Goal: Complete application form: Complete application form

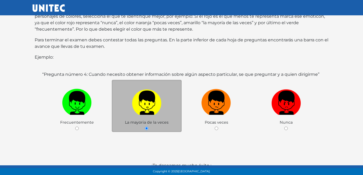
scroll to position [81, 0]
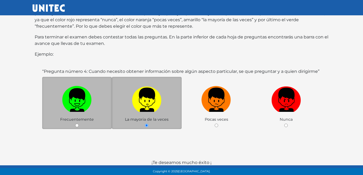
click at [80, 95] on img at bounding box center [77, 98] width 30 height 28
click at [79, 124] on input "radio" at bounding box center [76, 125] width 3 height 3
radio input "true"
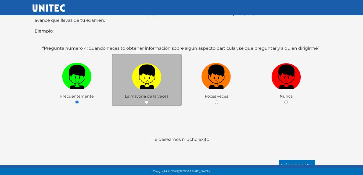
scroll to position [104, 0]
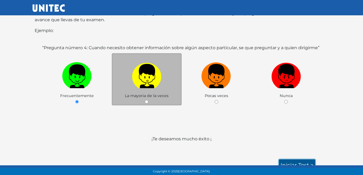
click at [287, 159] on link "Iniciar test >" at bounding box center [297, 164] width 36 height 11
click at [283, 159] on link "Iniciar test >" at bounding box center [297, 164] width 36 height 11
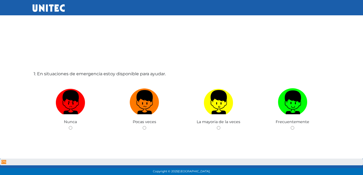
scroll to position [0, 0]
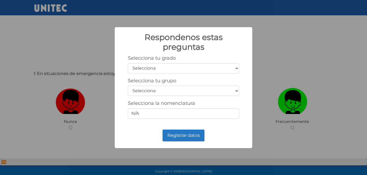
click at [238, 67] on select "Selecciona 1er grado 2do grado 3er grado 4to grado 5to grado 6to grado" at bounding box center [183, 68] width 111 height 10
click at [290, 98] on div "Respondenos estas preguntas × Selecciona tu grado Selecciona 1er grado 2do grad…" at bounding box center [183, 87] width 367 height 175
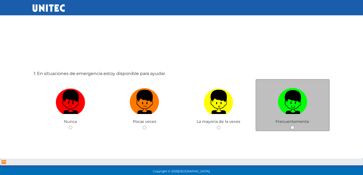
click at [289, 125] on div "Frecuentemente" at bounding box center [293, 105] width 74 height 52
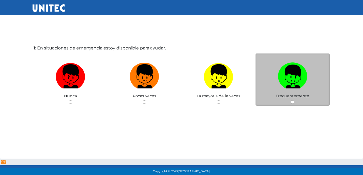
scroll to position [27, 0]
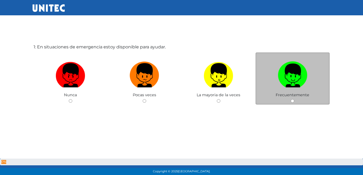
click at [293, 99] on div "Frecuentemente" at bounding box center [293, 78] width 74 height 52
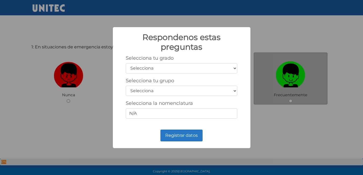
scroll to position [108, 0]
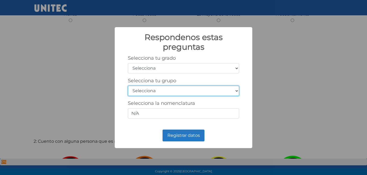
click at [237, 93] on select "Selecciona A B C D E F G H I J K L M N O P Q R S T U V W X Y Z" at bounding box center [183, 91] width 111 height 10
select select "a"
click at [128, 86] on select "Selecciona A B C D E F G H I J K L M N O P Q R S T U V W X Y Z" at bounding box center [183, 91] width 111 height 10
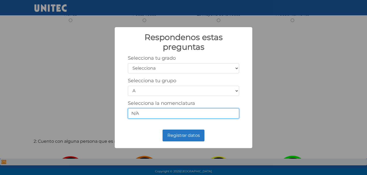
click at [148, 112] on input "N/A" at bounding box center [183, 113] width 111 height 10
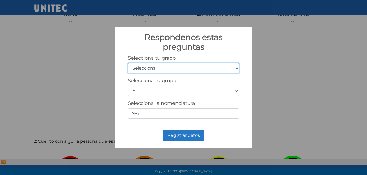
click at [188, 69] on select "Selecciona 1er grado 2do grado 3er grado 4to grado 5to grado 6to grado" at bounding box center [183, 68] width 111 height 10
select select "5"
click at [128, 63] on select "Selecciona 1er grado 2do grado 3er grado 4to grado 5to grado 6to grado" at bounding box center [183, 68] width 111 height 10
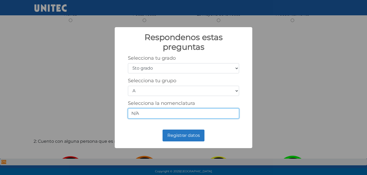
click at [154, 115] on input "N/A" at bounding box center [183, 113] width 111 height 10
type input "N"
type input "5_A"
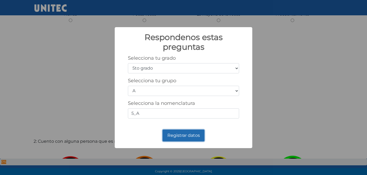
click at [176, 132] on button "Registrar datos" at bounding box center [184, 136] width 42 height 12
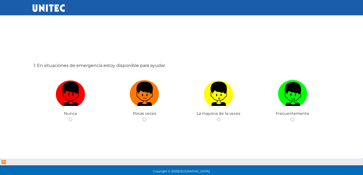
scroll to position [0, 0]
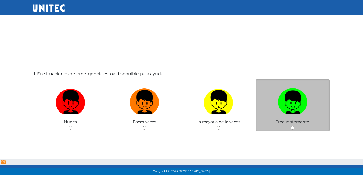
click at [295, 129] on div "Frecuentemente" at bounding box center [293, 105] width 74 height 52
click at [291, 129] on input "radio" at bounding box center [292, 127] width 3 height 3
radio input "true"
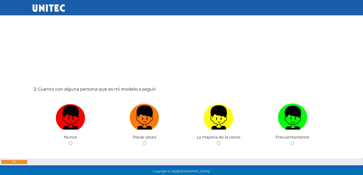
scroll to position [161, 0]
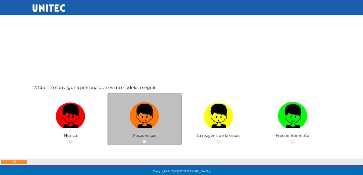
click at [145, 142] on input "radio" at bounding box center [144, 141] width 3 height 3
radio input "true"
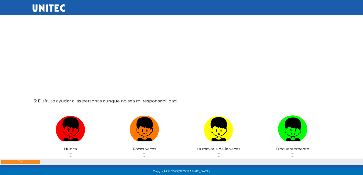
scroll to position [377, 0]
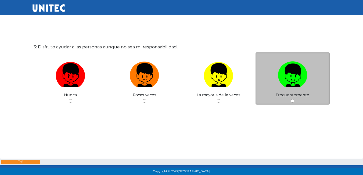
click at [292, 101] on input "radio" at bounding box center [292, 100] width 3 height 3
radio input "true"
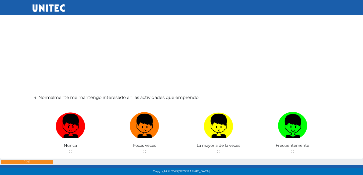
scroll to position [528, 0]
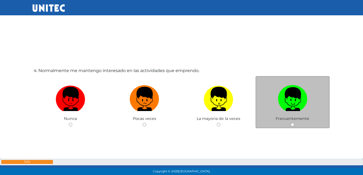
click at [292, 125] on input "radio" at bounding box center [292, 124] width 3 height 3
radio input "true"
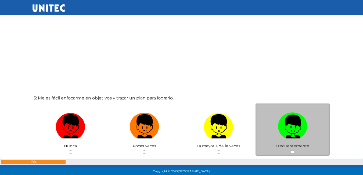
scroll to position [727, 0]
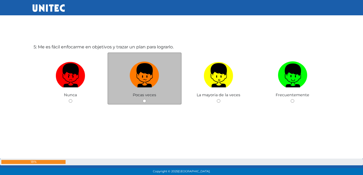
click at [145, 99] on input "radio" at bounding box center [144, 100] width 3 height 3
radio input "true"
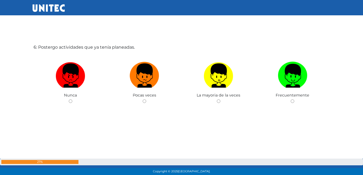
scroll to position [902, 0]
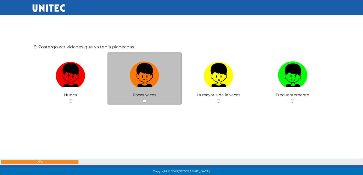
click at [144, 98] on div "Pocas veces" at bounding box center [145, 78] width 74 height 52
click at [149, 100] on div "Pocas veces" at bounding box center [145, 78] width 74 height 52
click at [146, 100] on input "radio" at bounding box center [144, 100] width 3 height 3
radio input "true"
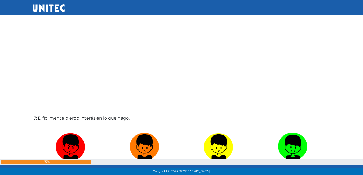
scroll to position [1059, 0]
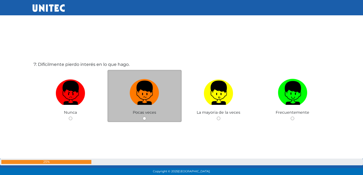
click at [144, 119] on input "radio" at bounding box center [144, 118] width 3 height 3
radio input "true"
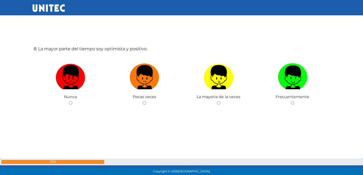
scroll to position [1252, 0]
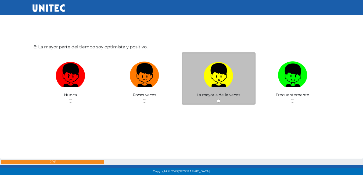
click at [217, 100] on input "radio" at bounding box center [218, 100] width 3 height 3
radio input "true"
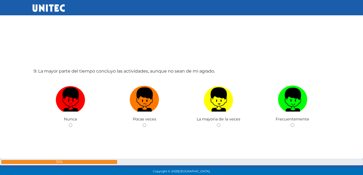
scroll to position [1403, 0]
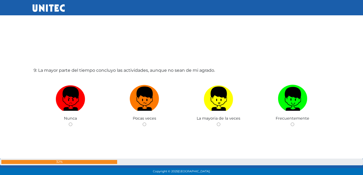
click at [217, 100] on img at bounding box center [219, 97] width 30 height 28
click at [217, 123] on input "radio" at bounding box center [218, 124] width 3 height 3
radio input "true"
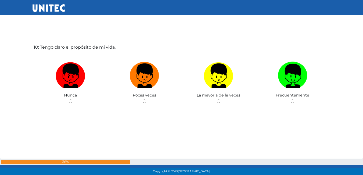
scroll to position [1602, 0]
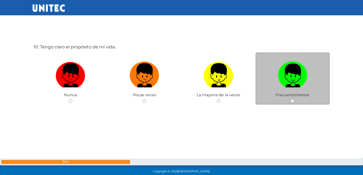
click at [292, 100] on input "radio" at bounding box center [292, 100] width 3 height 3
radio input "true"
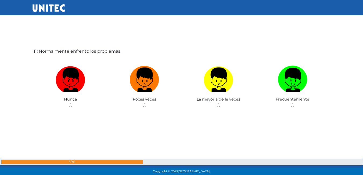
scroll to position [1782, 0]
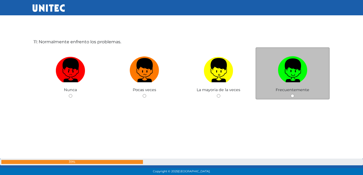
click at [292, 95] on input "radio" at bounding box center [292, 95] width 3 height 3
radio input "true"
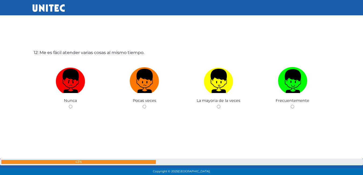
scroll to position [1952, 0]
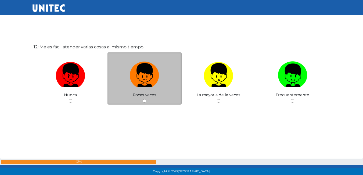
click at [146, 103] on div "Pocas veces" at bounding box center [145, 78] width 74 height 52
click at [144, 99] on div "Pocas veces" at bounding box center [145, 78] width 74 height 52
click at [145, 103] on input "radio" at bounding box center [144, 100] width 3 height 3
radio input "true"
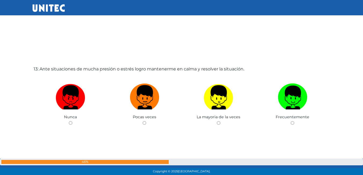
scroll to position [2114, 0]
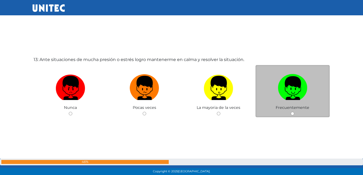
click at [292, 115] on input "radio" at bounding box center [292, 113] width 3 height 3
radio input "true"
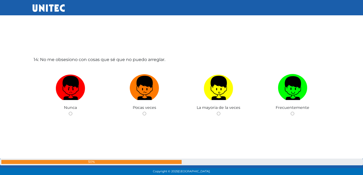
scroll to position [2298, 0]
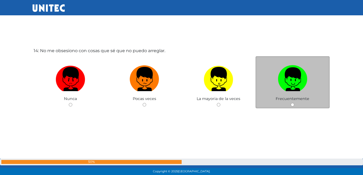
click at [292, 107] on div "Frecuentemente" at bounding box center [293, 82] width 74 height 52
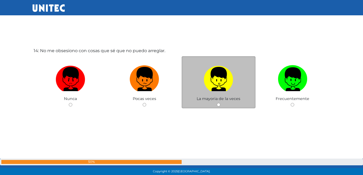
click at [217, 105] on input "radio" at bounding box center [218, 104] width 3 height 3
radio input "true"
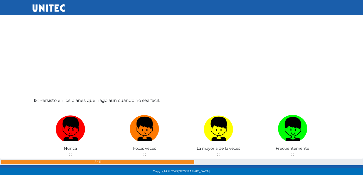
scroll to position [2450, 0]
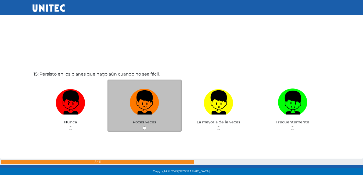
click at [146, 128] on input "radio" at bounding box center [144, 127] width 3 height 3
radio input "true"
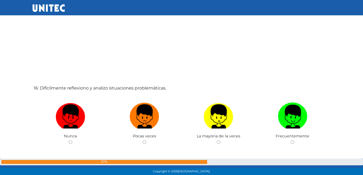
scroll to position [2611, 0]
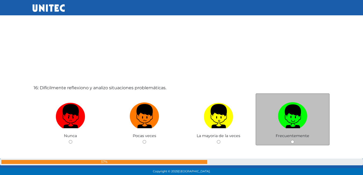
click at [291, 142] on input "radio" at bounding box center [292, 141] width 3 height 3
radio input "true"
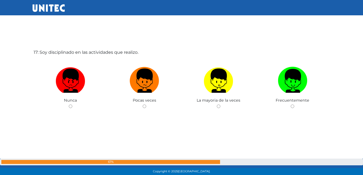
scroll to position [2827, 0]
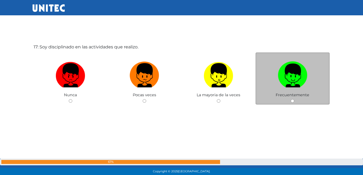
click at [294, 99] on input "radio" at bounding box center [292, 100] width 3 height 3
radio input "true"
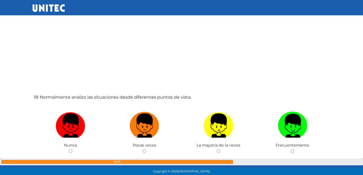
scroll to position [2960, 0]
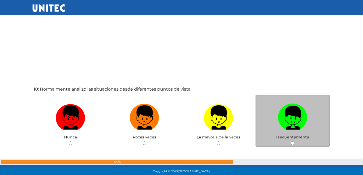
click at [294, 144] on input "radio" at bounding box center [292, 142] width 3 height 3
radio input "true"
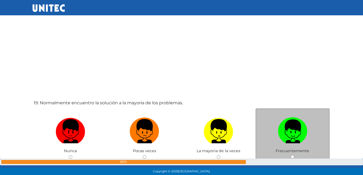
scroll to position [3148, 0]
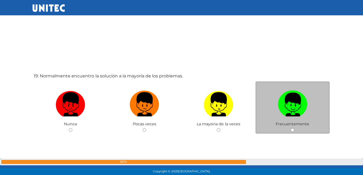
click at [292, 130] on input "radio" at bounding box center [292, 129] width 3 height 3
radio input "true"
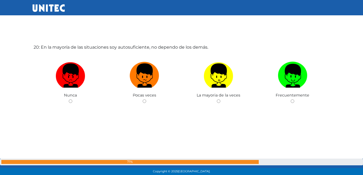
scroll to position [3352, 0]
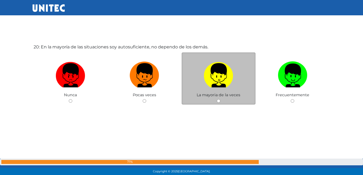
click at [219, 100] on input "radio" at bounding box center [218, 100] width 3 height 3
radio input "true"
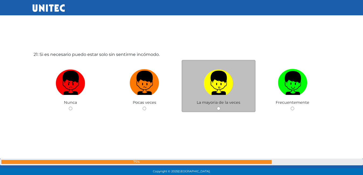
scroll to position [3545, 0]
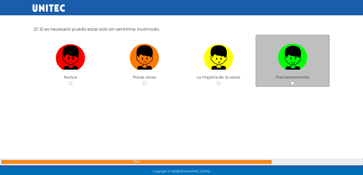
click at [292, 87] on div "Frecuentemente" at bounding box center [293, 61] width 74 height 52
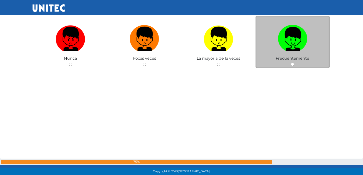
scroll to position [3571, 0]
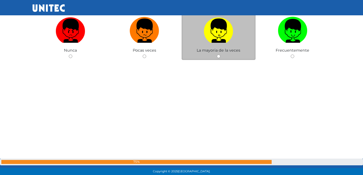
click at [219, 58] on div "La mayoria de la veces" at bounding box center [219, 34] width 74 height 52
click at [219, 55] on input "radio" at bounding box center [218, 56] width 3 height 3
radio input "true"
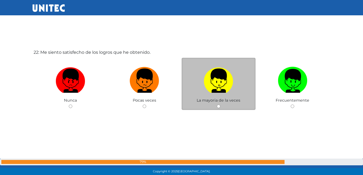
scroll to position [3706, 0]
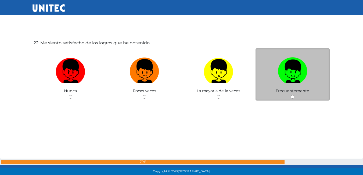
click at [293, 97] on input "radio" at bounding box center [292, 96] width 3 height 3
radio input "true"
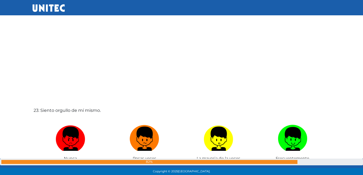
scroll to position [3840, 0]
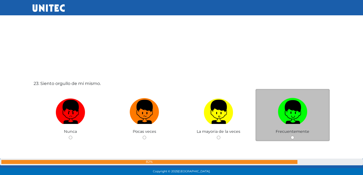
click at [292, 135] on div "Frecuentemente" at bounding box center [293, 115] width 74 height 52
click at [292, 138] on input "radio" at bounding box center [292, 137] width 3 height 3
radio input "true"
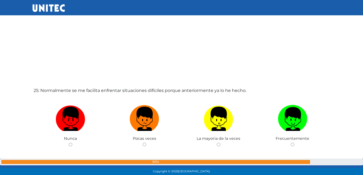
scroll to position [4184, 0]
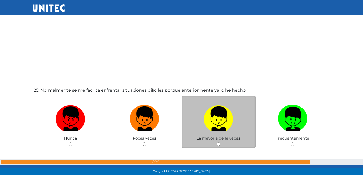
click at [220, 146] on input "radio" at bounding box center [218, 143] width 3 height 3
radio input "true"
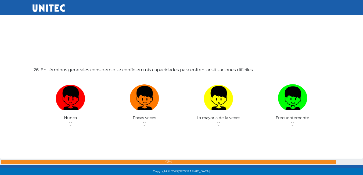
scroll to position [4402, 0]
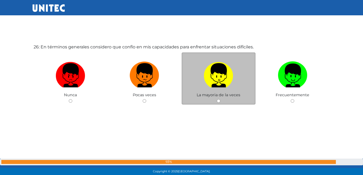
click at [223, 100] on div "La mayoria de la veces" at bounding box center [219, 78] width 74 height 52
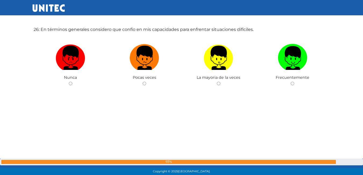
scroll to position [4429, 0]
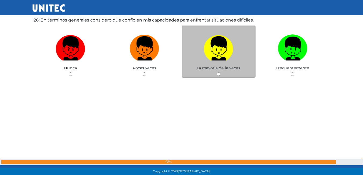
click at [218, 73] on input "radio" at bounding box center [218, 73] width 3 height 3
radio input "true"
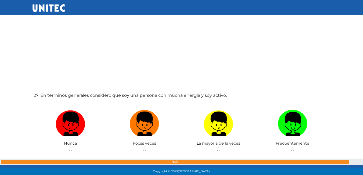
scroll to position [4555, 0]
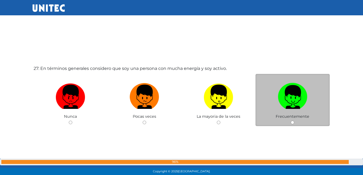
click at [294, 122] on input "radio" at bounding box center [292, 122] width 3 height 3
radio input "true"
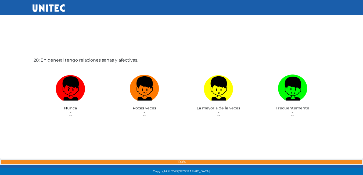
scroll to position [4752, 0]
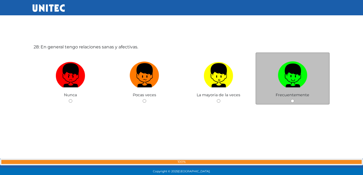
click at [291, 101] on div "Frecuentemente" at bounding box center [293, 78] width 74 height 52
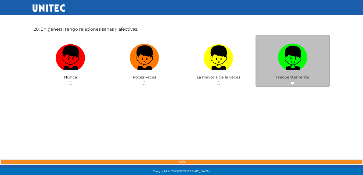
scroll to position [4779, 0]
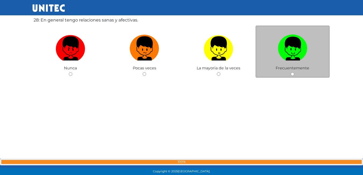
click at [294, 73] on input "radio" at bounding box center [292, 73] width 3 height 3
radio input "true"
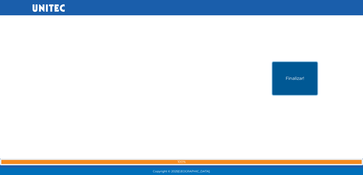
click at [292, 76] on button "Finalizar!" at bounding box center [295, 78] width 45 height 33
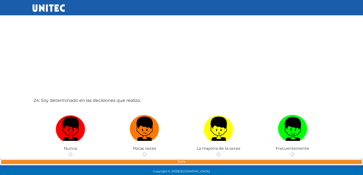
scroll to position [4008, 0]
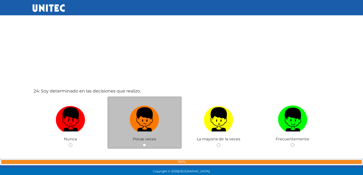
click at [145, 146] on input "radio" at bounding box center [144, 144] width 3 height 3
radio input "true"
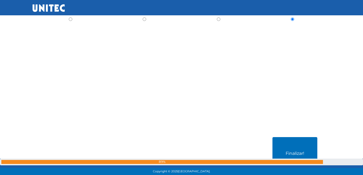
scroll to position [4938, 0]
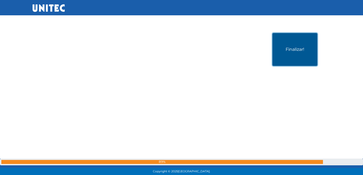
click at [283, 53] on button "Finalizar!" at bounding box center [295, 49] width 45 height 33
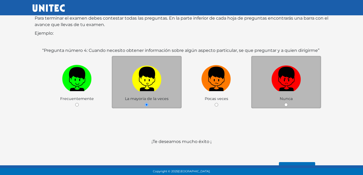
scroll to position [80, 0]
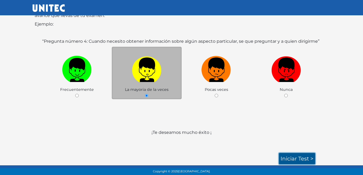
click at [300, 155] on link "Iniciar test >" at bounding box center [297, 158] width 36 height 11
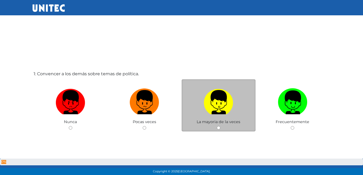
click at [219, 127] on input "radio" at bounding box center [218, 127] width 3 height 3
radio input "true"
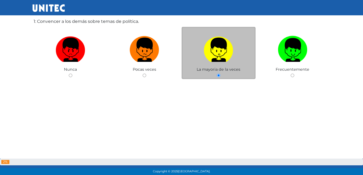
scroll to position [151, 0]
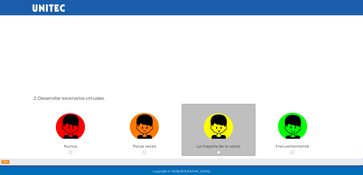
click at [218, 128] on img at bounding box center [219, 125] width 30 height 28
click at [218, 151] on input "radio" at bounding box center [218, 152] width 3 height 3
radio input "true"
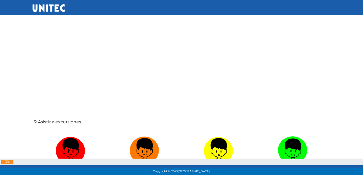
scroll to position [311, 0]
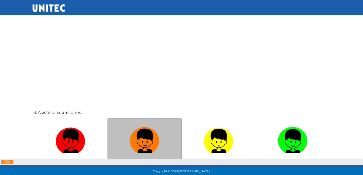
click at [145, 146] on img at bounding box center [145, 139] width 30 height 28
click at [145, 165] on input "radio" at bounding box center [144, 166] width 3 height 3
radio input "true"
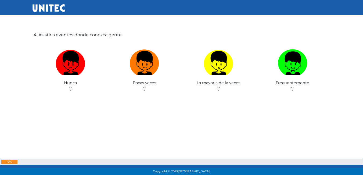
scroll to position [572, 0]
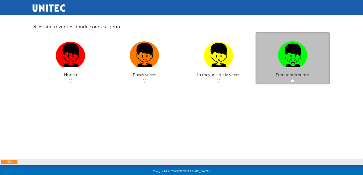
click at [284, 65] on img at bounding box center [293, 53] width 30 height 28
click at [291, 79] on input "radio" at bounding box center [292, 80] width 3 height 3
radio input "true"
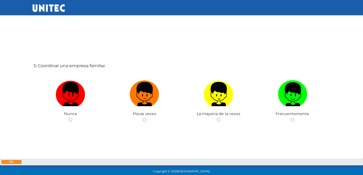
scroll to position [708, 0]
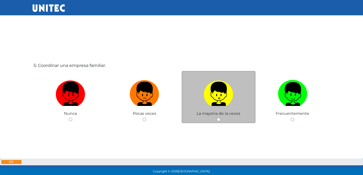
click at [232, 87] on img at bounding box center [219, 92] width 30 height 28
click at [220, 118] on input "radio" at bounding box center [218, 119] width 3 height 3
radio input "true"
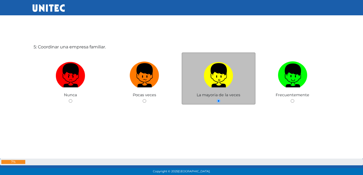
scroll to position [728, 0]
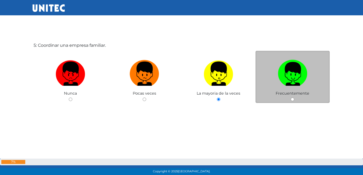
click at [273, 90] on label at bounding box center [293, 74] width 74 height 33
click at [291, 98] on input "radio" at bounding box center [292, 99] width 3 height 3
radio input "true"
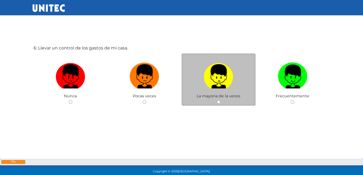
scroll to position [902, 0]
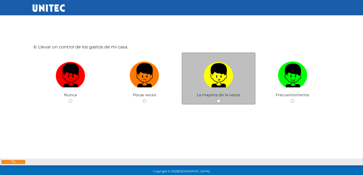
drag, startPoint x: 222, startPoint y: 79, endPoint x: 214, endPoint y: 76, distance: 8.2
click at [222, 79] on img at bounding box center [219, 73] width 30 height 28
click at [220, 99] on input "radio" at bounding box center [218, 100] width 3 height 3
radio input "true"
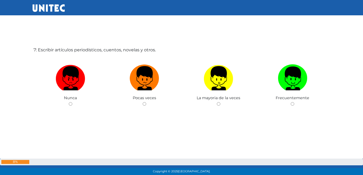
scroll to position [1077, 0]
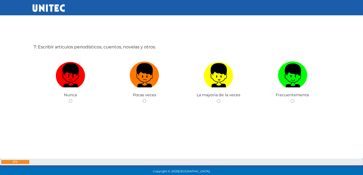
click at [211, 74] on img at bounding box center [219, 73] width 30 height 28
click at [217, 99] on input "radio" at bounding box center [218, 100] width 3 height 3
radio input "true"
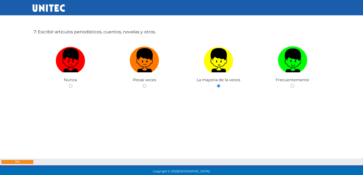
scroll to position [1119, 0]
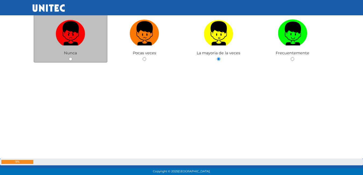
click at [74, 57] on div "Nunca" at bounding box center [71, 36] width 74 height 52
click at [68, 58] on div "Nunca" at bounding box center [71, 36] width 74 height 52
click at [70, 58] on input "radio" at bounding box center [70, 58] width 3 height 3
radio input "true"
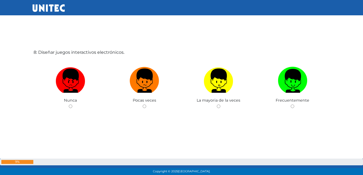
scroll to position [1271, 0]
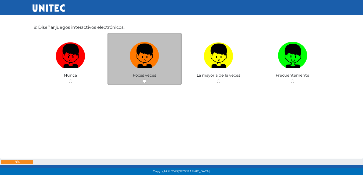
click at [128, 47] on label at bounding box center [145, 56] width 74 height 33
click at [143, 80] on input "radio" at bounding box center [144, 81] width 3 height 3
radio input "true"
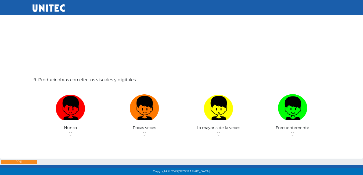
scroll to position [1397, 0]
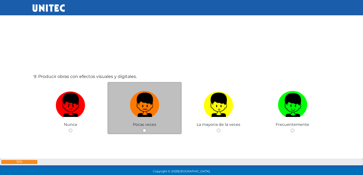
click at [135, 104] on img at bounding box center [145, 103] width 30 height 28
click at [143, 129] on input "radio" at bounding box center [144, 130] width 3 height 3
radio input "true"
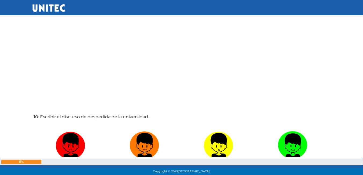
scroll to position [1556, 0]
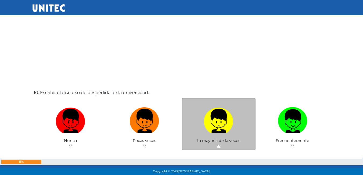
click at [219, 119] on img at bounding box center [219, 119] width 30 height 28
click at [219, 145] on input "radio" at bounding box center [218, 146] width 3 height 3
radio input "true"
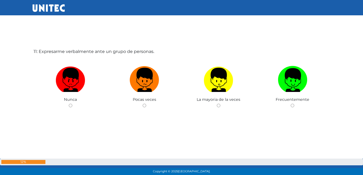
scroll to position [1777, 0]
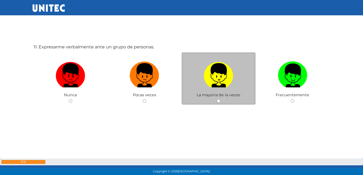
click at [212, 79] on img at bounding box center [219, 73] width 30 height 28
click at [217, 99] on input "radio" at bounding box center [218, 100] width 3 height 3
radio input "true"
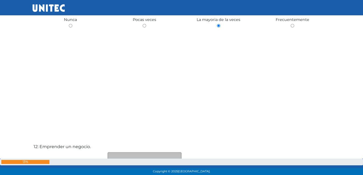
scroll to position [1903, 0]
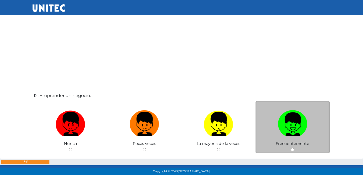
click at [296, 134] on img at bounding box center [293, 122] width 30 height 28
click at [294, 148] on input "radio" at bounding box center [292, 149] width 3 height 3
radio input "true"
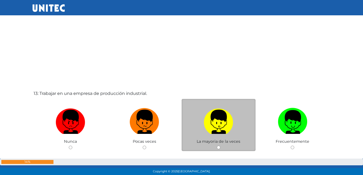
scroll to position [2081, 0]
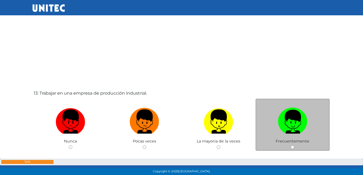
click at [264, 120] on label at bounding box center [293, 121] width 74 height 33
click at [291, 145] on input "radio" at bounding box center [292, 146] width 3 height 3
radio input "true"
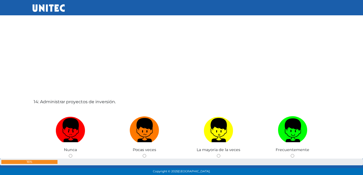
scroll to position [2260, 0]
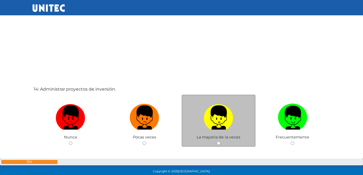
click at [234, 122] on label at bounding box center [219, 117] width 74 height 33
click at [220, 141] on input "radio" at bounding box center [218, 142] width 3 height 3
radio input "true"
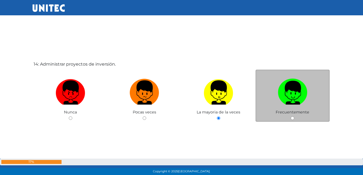
scroll to position [2286, 0]
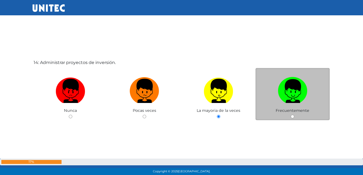
click at [290, 122] on div "14: Administrar proyectos de inversión. Nunca Pocas veces La mayoria de la vece…" at bounding box center [182, 103] width 298 height 175
click at [293, 115] on input "radio" at bounding box center [292, 116] width 3 height 3
radio input "true"
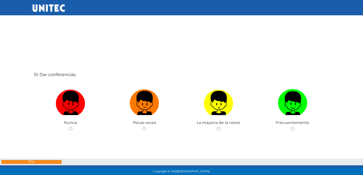
scroll to position [2477, 0]
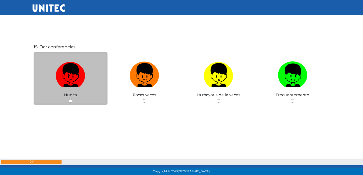
click at [70, 100] on input "radio" at bounding box center [70, 100] width 3 height 3
radio input "true"
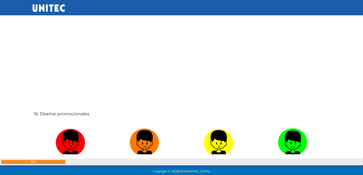
scroll to position [2639, 0]
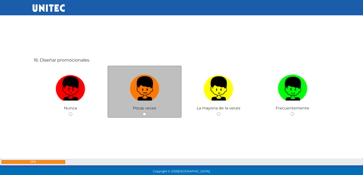
click at [149, 98] on img at bounding box center [145, 87] width 30 height 28
click at [146, 112] on input "radio" at bounding box center [144, 113] width 3 height 3
radio input "true"
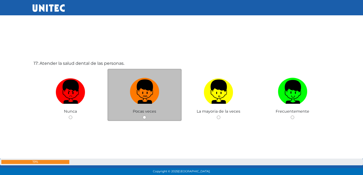
scroll to position [2816, 0]
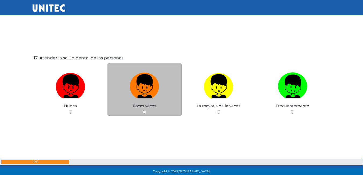
click at [145, 114] on input "radio" at bounding box center [144, 111] width 3 height 3
radio input "true"
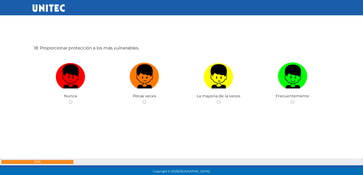
scroll to position [3020, 0]
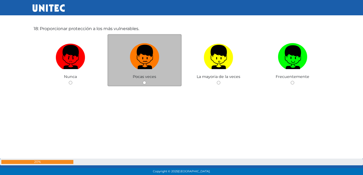
click at [144, 64] on img at bounding box center [145, 55] width 30 height 28
click at [144, 81] on input "radio" at bounding box center [144, 82] width 3 height 3
radio input "true"
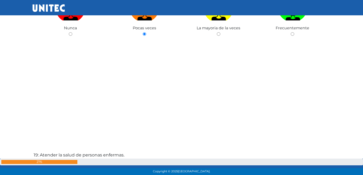
scroll to position [3123, 0]
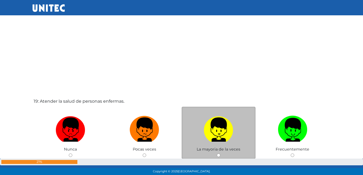
click at [212, 133] on img at bounding box center [219, 128] width 30 height 28
click at [217, 153] on input "radio" at bounding box center [218, 154] width 3 height 3
radio input "true"
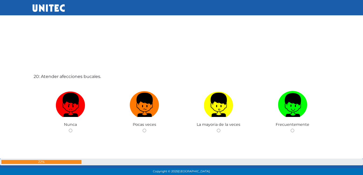
scroll to position [3352, 0]
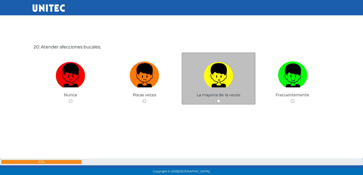
drag, startPoint x: 223, startPoint y: 90, endPoint x: 191, endPoint y: 97, distance: 32.7
click at [223, 90] on label at bounding box center [219, 75] width 74 height 33
click at [220, 99] on input "radio" at bounding box center [218, 100] width 3 height 3
radio input "true"
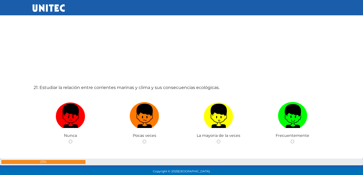
scroll to position [3513, 0]
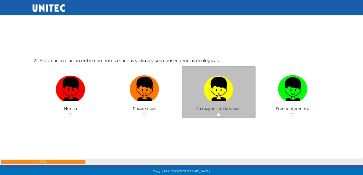
click at [201, 94] on label at bounding box center [219, 89] width 74 height 33
click at [217, 113] on input "radio" at bounding box center [218, 114] width 3 height 3
radio input "true"
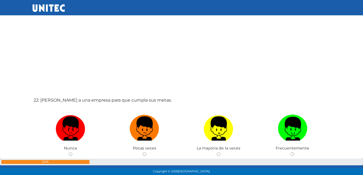
scroll to position [3650, 0]
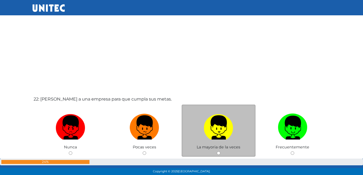
click at [209, 117] on img at bounding box center [219, 126] width 30 height 28
click at [217, 151] on input "radio" at bounding box center [218, 152] width 3 height 3
radio input "true"
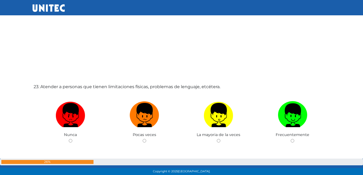
scroll to position [3864, 0]
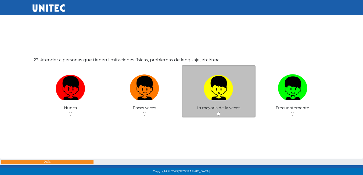
click at [198, 92] on label at bounding box center [219, 88] width 74 height 33
click at [217, 112] on input "radio" at bounding box center [218, 113] width 3 height 3
radio input "true"
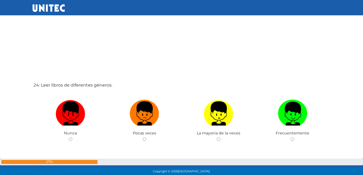
scroll to position [4021, 0]
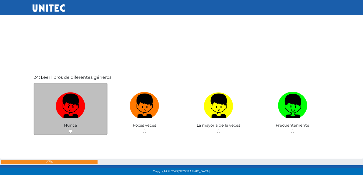
click at [97, 113] on label at bounding box center [71, 106] width 74 height 33
click at [72, 130] on input "radio" at bounding box center [70, 131] width 3 height 3
radio input "true"
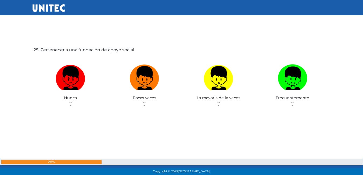
scroll to position [4227, 0]
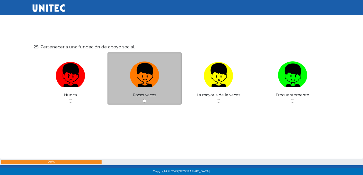
click at [151, 82] on img at bounding box center [145, 73] width 30 height 28
click at [146, 99] on input "radio" at bounding box center [144, 100] width 3 height 3
radio input "true"
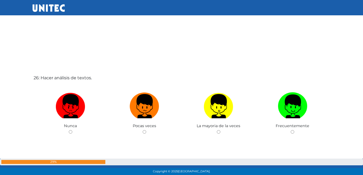
scroll to position [4378, 0]
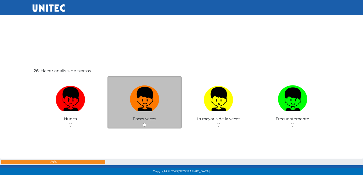
click at [133, 109] on img at bounding box center [145, 97] width 30 height 28
click at [143, 123] on input "radio" at bounding box center [144, 124] width 3 height 3
radio input "true"
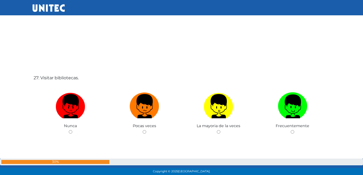
scroll to position [4577, 0]
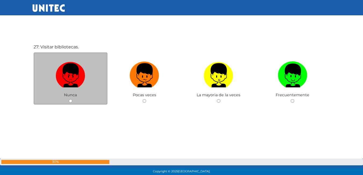
click at [82, 99] on div "Nunca" at bounding box center [71, 78] width 74 height 52
click at [71, 104] on div "Nunca" at bounding box center [71, 78] width 74 height 52
click at [71, 96] on span "Nunca" at bounding box center [70, 94] width 13 height 5
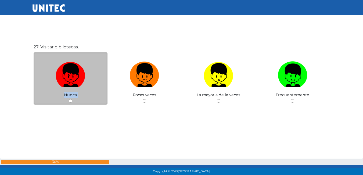
click at [83, 95] on div "Nunca" at bounding box center [71, 78] width 74 height 52
click at [85, 67] on label at bounding box center [71, 75] width 74 height 33
click at [72, 99] on input "radio" at bounding box center [70, 100] width 3 height 3
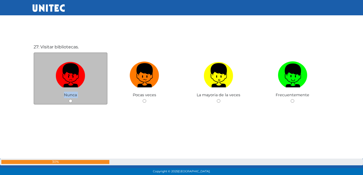
radio input "true"
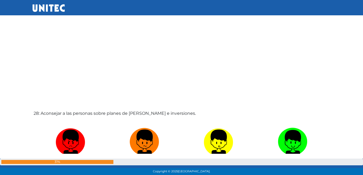
scroll to position [4686, 0]
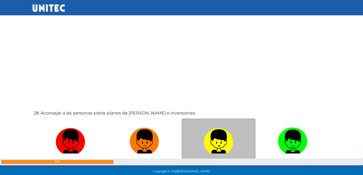
click at [223, 145] on img at bounding box center [219, 140] width 30 height 28
click at [220, 165] on input "radio" at bounding box center [218, 166] width 3 height 3
radio input "true"
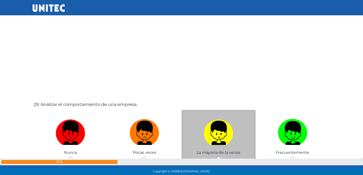
click at [206, 144] on img at bounding box center [219, 131] width 30 height 28
click at [217, 157] on input "radio" at bounding box center [218, 158] width 3 height 3
radio input "true"
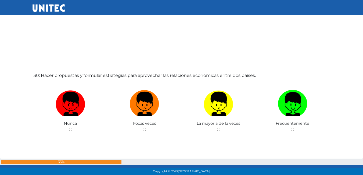
scroll to position [5102, 0]
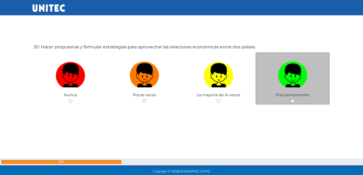
click at [281, 99] on div "Frecuentemente" at bounding box center [293, 78] width 74 height 52
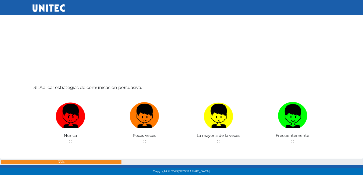
scroll to position [5263, 0]
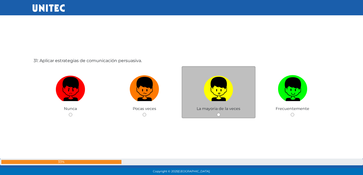
click at [207, 93] on img at bounding box center [219, 87] width 30 height 28
click at [217, 113] on input "radio" at bounding box center [218, 114] width 3 height 3
radio input "true"
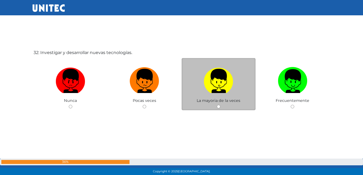
scroll to position [5451, 0]
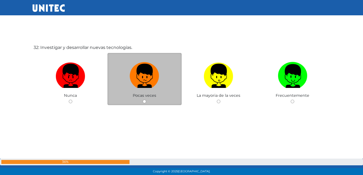
click at [149, 90] on label at bounding box center [145, 76] width 74 height 33
click at [146, 100] on input "radio" at bounding box center [144, 101] width 3 height 3
radio input "true"
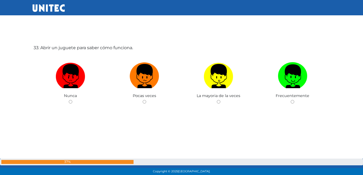
scroll to position [5627, 0]
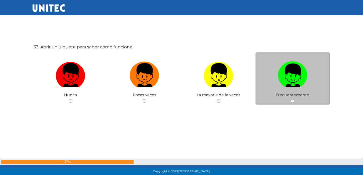
click at [289, 103] on div "Frecuentemente" at bounding box center [293, 78] width 74 height 52
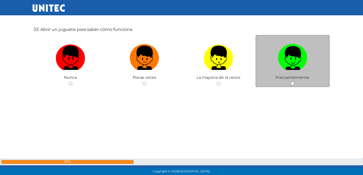
scroll to position [5654, 0]
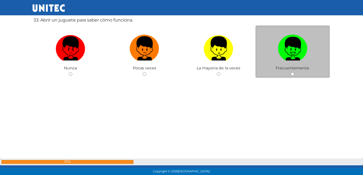
click at [281, 48] on img at bounding box center [293, 47] width 30 height 28
click at [291, 72] on input "radio" at bounding box center [292, 73] width 3 height 3
radio input "true"
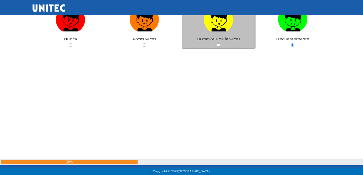
click at [219, 22] on img at bounding box center [219, 17] width 30 height 28
click at [219, 43] on input "radio" at bounding box center [218, 44] width 3 height 3
radio input "true"
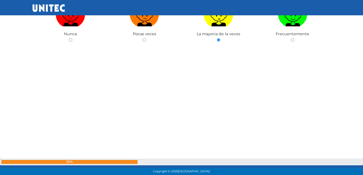
scroll to position [5688, 0]
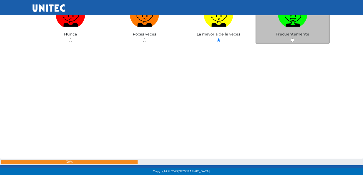
click at [290, 26] on img at bounding box center [293, 13] width 30 height 28
click at [291, 38] on input "radio" at bounding box center [292, 39] width 3 height 3
radio input "true"
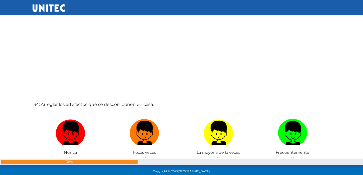
scroll to position [5768, 0]
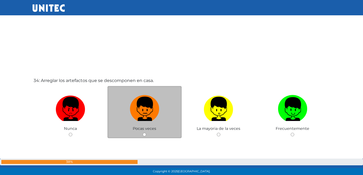
click at [147, 101] on img at bounding box center [145, 107] width 30 height 28
click at [146, 133] on input "radio" at bounding box center [144, 134] width 3 height 3
radio input "true"
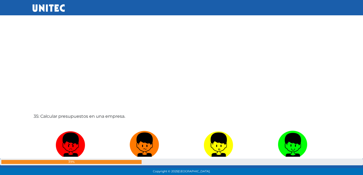
scroll to position [5925, 0]
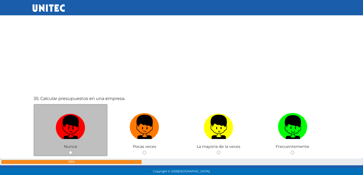
click at [74, 116] on img at bounding box center [71, 125] width 30 height 28
click at [72, 151] on input "radio" at bounding box center [70, 152] width 3 height 3
radio input "true"
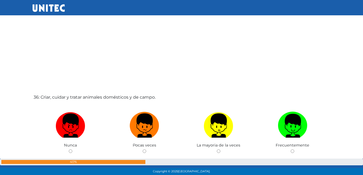
scroll to position [6111, 0]
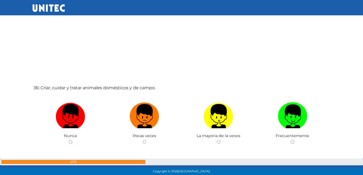
click at [258, 146] on div "36: Criar, cuidar y tratar animales domésticos y de campo. Nunca Pocas veces La…" at bounding box center [182, 128] width 298 height 175
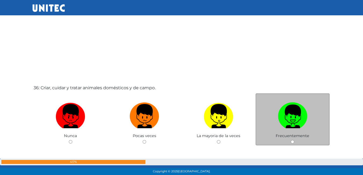
click at [295, 119] on img at bounding box center [293, 114] width 30 height 28
click at [294, 140] on input "radio" at bounding box center [292, 141] width 3 height 3
radio input "true"
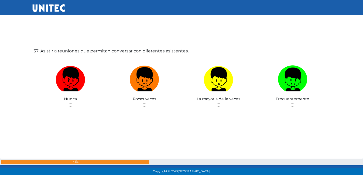
scroll to position [6327, 0]
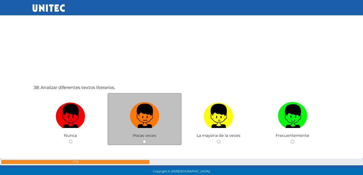
click at [132, 109] on img at bounding box center [145, 114] width 30 height 28
click at [143, 140] on input "radio" at bounding box center [144, 141] width 3 height 3
radio input "true"
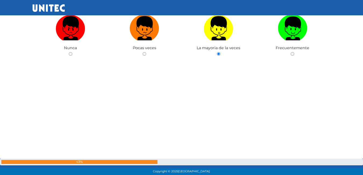
scroll to position [5252, 0]
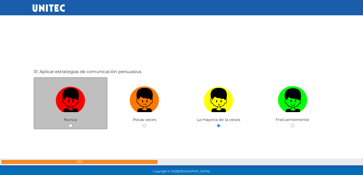
click at [83, 114] on label at bounding box center [71, 100] width 74 height 33
click at [72, 124] on input "radio" at bounding box center [70, 125] width 3 height 3
radio input "true"
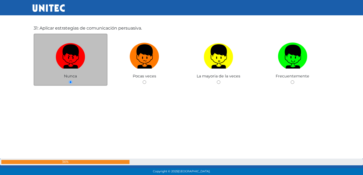
scroll to position [5269, 0]
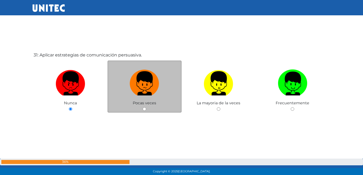
click at [147, 108] on div "Pocas veces" at bounding box center [145, 86] width 74 height 52
click at [145, 110] on input "radio" at bounding box center [144, 108] width 3 height 3
radio input "true"
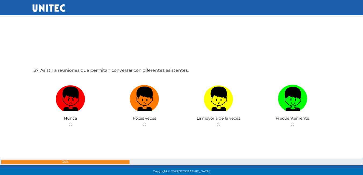
scroll to position [6312, 0]
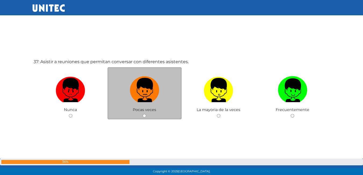
click at [143, 95] on img at bounding box center [145, 88] width 30 height 28
click at [143, 114] on input "radio" at bounding box center [144, 115] width 3 height 3
radio input "true"
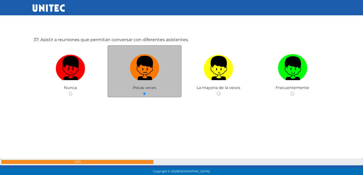
scroll to position [6365, 0]
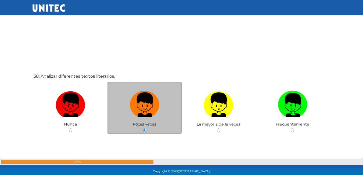
click at [151, 110] on img at bounding box center [145, 103] width 30 height 28
click at [146, 128] on input "radio" at bounding box center [144, 129] width 3 height 3
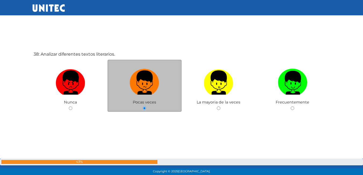
scroll to position [6499, 0]
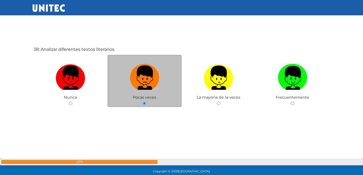
click at [148, 81] on img at bounding box center [145, 76] width 30 height 28
click at [146, 102] on input "radio" at bounding box center [144, 103] width 3 height 3
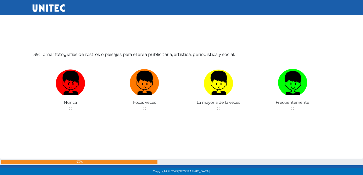
scroll to position [6662, 0]
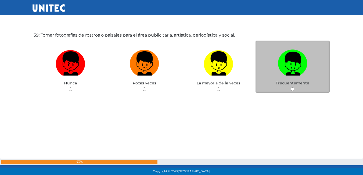
click at [296, 77] on label at bounding box center [293, 63] width 74 height 33
click at [294, 87] on input "radio" at bounding box center [292, 88] width 3 height 3
radio input "true"
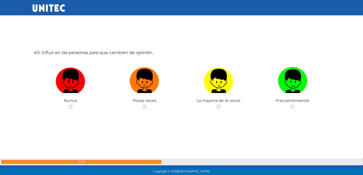
scroll to position [6851, 0]
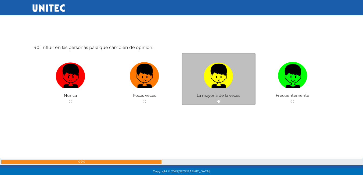
click at [201, 86] on label at bounding box center [219, 76] width 74 height 33
click at [217, 100] on input "radio" at bounding box center [218, 101] width 3 height 3
radio input "true"
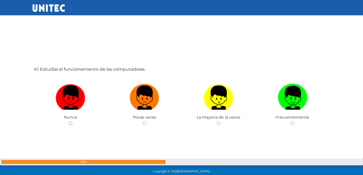
scroll to position [7010, 0]
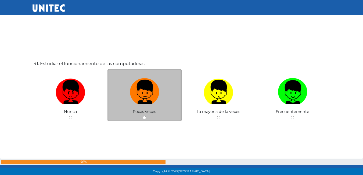
click at [147, 94] on img at bounding box center [145, 90] width 30 height 28
click at [146, 116] on input "radio" at bounding box center [144, 117] width 3 height 3
radio input "true"
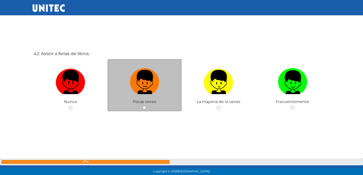
scroll to position [7202, 0]
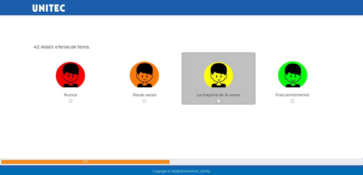
click at [236, 104] on div "La mayoria de la veces" at bounding box center [219, 78] width 74 height 52
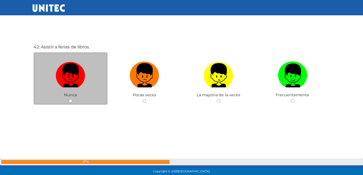
click at [70, 95] on span "Nunca" at bounding box center [70, 94] width 13 height 5
click at [64, 71] on img at bounding box center [71, 73] width 30 height 28
click at [69, 99] on input "radio" at bounding box center [70, 100] width 3 height 3
radio input "true"
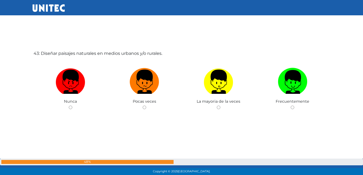
scroll to position [7377, 0]
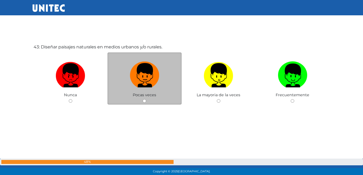
click at [144, 82] on img at bounding box center [145, 73] width 30 height 28
click at [144, 99] on input "radio" at bounding box center [144, 100] width 3 height 3
radio input "true"
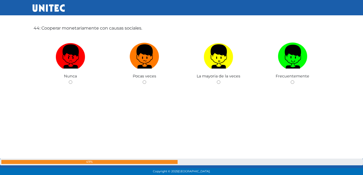
scroll to position [7562, 0]
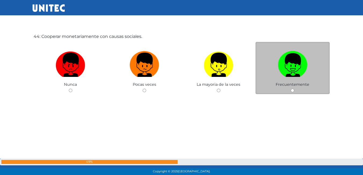
click at [290, 60] on img at bounding box center [293, 63] width 30 height 28
click at [291, 89] on input "radio" at bounding box center [292, 90] width 3 height 3
radio input "true"
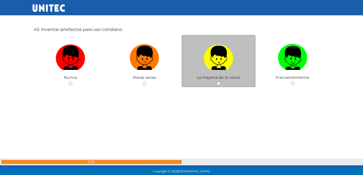
scroll to position [7754, 0]
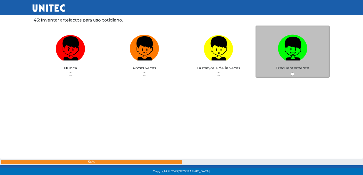
click at [288, 42] on img at bounding box center [293, 47] width 30 height 28
click at [291, 72] on input "radio" at bounding box center [292, 73] width 3 height 3
radio input "true"
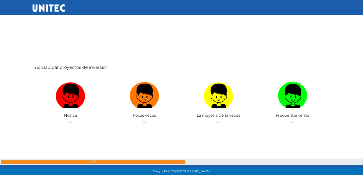
scroll to position [7890, 0]
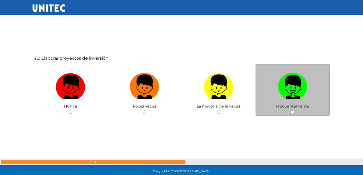
click at [285, 82] on img at bounding box center [293, 85] width 30 height 28
click at [291, 110] on input "radio" at bounding box center [292, 111] width 3 height 3
radio input "true"
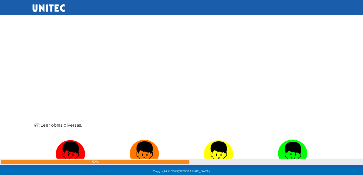
scroll to position [8052, 0]
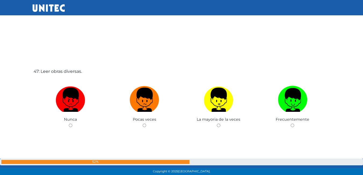
click at [212, 105] on img at bounding box center [219, 98] width 30 height 28
click at [217, 124] on input "radio" at bounding box center [218, 125] width 3 height 3
radio input "true"
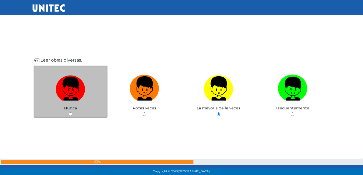
click at [71, 79] on img at bounding box center [71, 87] width 30 height 28
click at [71, 112] on input "radio" at bounding box center [70, 113] width 3 height 3
radio input "true"
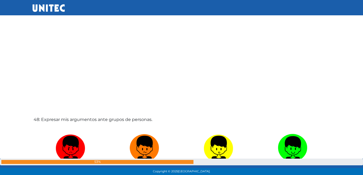
scroll to position [8223, 0]
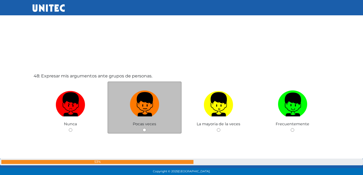
click at [143, 109] on img at bounding box center [145, 102] width 30 height 28
click at [143, 128] on input "radio" at bounding box center [144, 129] width 3 height 3
radio input "true"
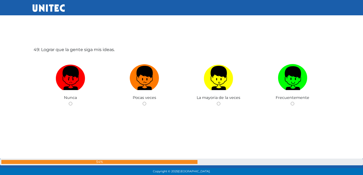
scroll to position [8427, 0]
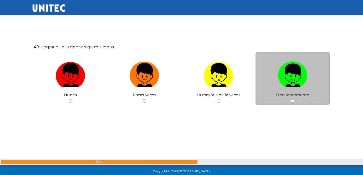
click at [280, 90] on label at bounding box center [293, 75] width 74 height 33
click at [291, 99] on input "radio" at bounding box center [292, 100] width 3 height 3
radio input "true"
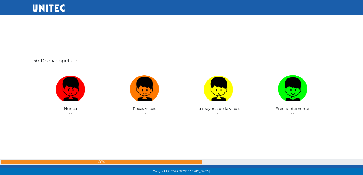
scroll to position [8588, 0]
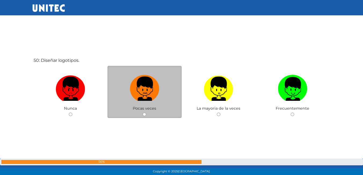
click at [157, 92] on img at bounding box center [145, 87] width 30 height 28
click at [146, 113] on input "radio" at bounding box center [144, 114] width 3 height 3
radio input "true"
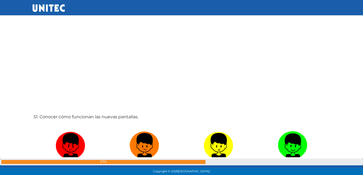
scroll to position [8776, 0]
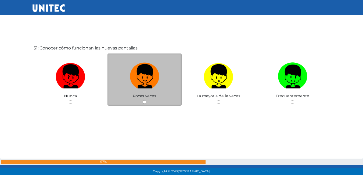
click at [159, 84] on img at bounding box center [145, 74] width 30 height 28
click at [146, 100] on input "radio" at bounding box center [144, 101] width 3 height 3
radio input "true"
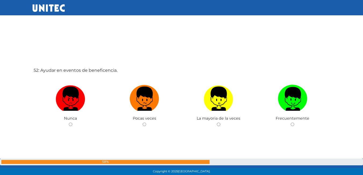
scroll to position [8952, 0]
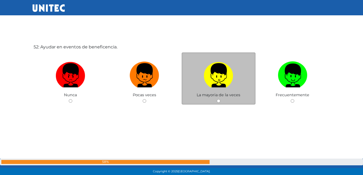
click at [203, 68] on label at bounding box center [219, 75] width 74 height 33
click at [217, 99] on input "radio" at bounding box center [218, 100] width 3 height 3
radio input "true"
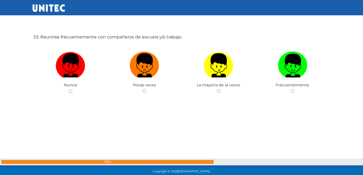
scroll to position [9127, 0]
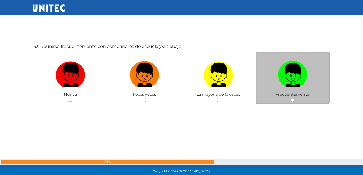
click at [271, 70] on label at bounding box center [293, 75] width 74 height 33
click at [291, 99] on input "radio" at bounding box center [292, 100] width 3 height 3
radio input "true"
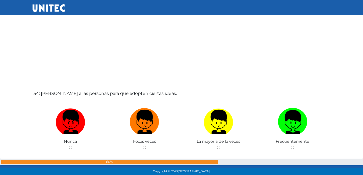
scroll to position [9257, 0]
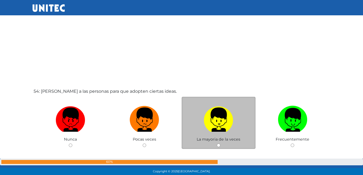
click at [233, 127] on img at bounding box center [219, 118] width 30 height 28
click at [220, 144] on input "radio" at bounding box center [218, 145] width 3 height 3
radio input "true"
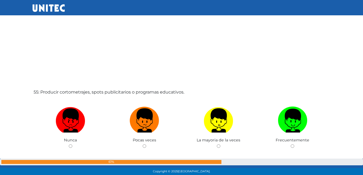
scroll to position [9439, 0]
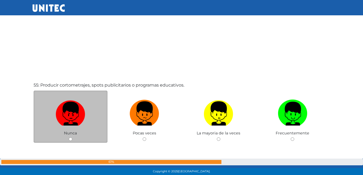
click at [65, 109] on img at bounding box center [71, 112] width 30 height 28
click at [69, 137] on input "radio" at bounding box center [70, 138] width 3 height 3
radio input "true"
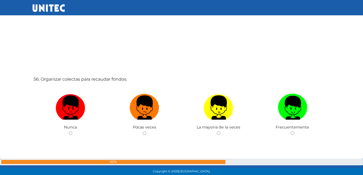
scroll to position [9626, 0]
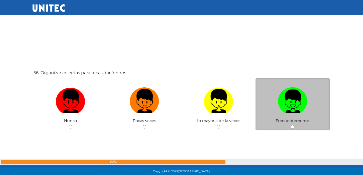
click at [289, 112] on img at bounding box center [293, 99] width 30 height 28
click at [291, 125] on input "radio" at bounding box center [292, 126] width 3 height 3
radio input "true"
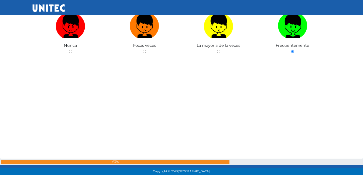
scroll to position [9761, 0]
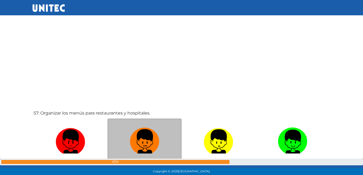
click at [149, 142] on img at bounding box center [145, 140] width 30 height 28
click at [146, 165] on input "radio" at bounding box center [144, 166] width 3 height 3
radio input "true"
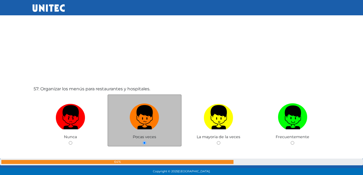
scroll to position [9787, 0]
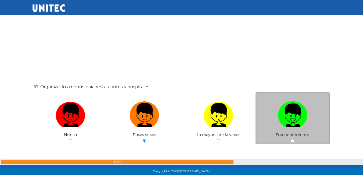
drag, startPoint x: 297, startPoint y: 122, endPoint x: 291, endPoint y: 122, distance: 6.2
click at [296, 122] on img at bounding box center [293, 113] width 30 height 28
click at [294, 139] on input "radio" at bounding box center [292, 140] width 3 height 3
radio input "true"
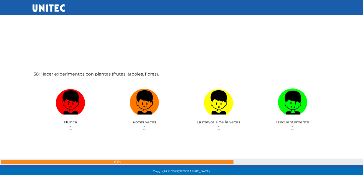
scroll to position [9975, 0]
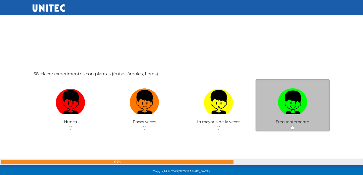
click at [293, 108] on img at bounding box center [293, 100] width 30 height 28
click at [293, 126] on input "radio" at bounding box center [292, 127] width 3 height 3
radio input "true"
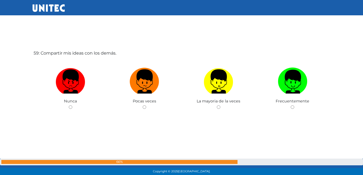
scroll to position [10177, 0]
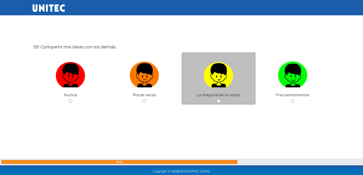
click at [216, 72] on img at bounding box center [219, 73] width 30 height 28
click at [217, 99] on input "radio" at bounding box center [218, 100] width 3 height 3
radio input "true"
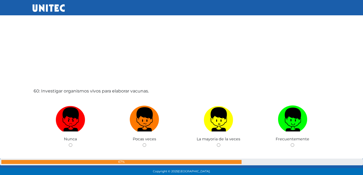
scroll to position [10339, 0]
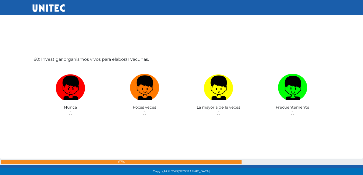
click at [153, 89] on img at bounding box center [145, 86] width 30 height 28
click at [146, 112] on input "radio" at bounding box center [144, 113] width 3 height 3
radio input "true"
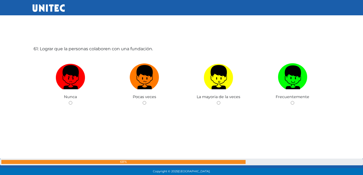
scroll to position [10527, 0]
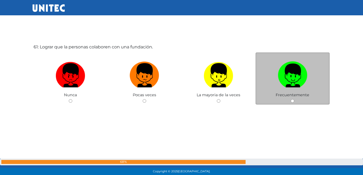
click at [269, 85] on label at bounding box center [293, 75] width 74 height 33
click at [291, 99] on input "radio" at bounding box center [292, 100] width 3 height 3
radio input "true"
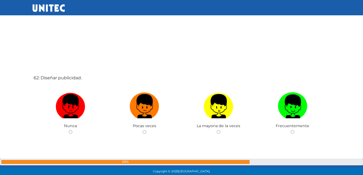
scroll to position [10680, 0]
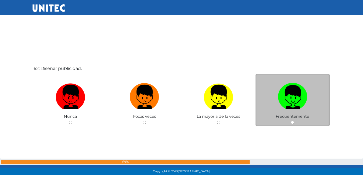
click at [267, 100] on label at bounding box center [293, 97] width 74 height 33
click at [291, 121] on input "radio" at bounding box center [292, 122] width 3 height 3
radio input "true"
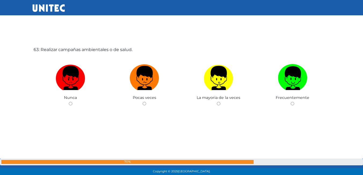
scroll to position [10877, 0]
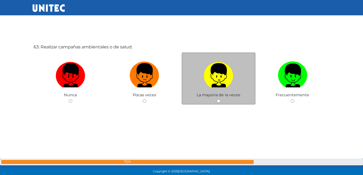
click at [205, 91] on label at bounding box center [219, 75] width 74 height 33
click at [217, 99] on input "radio" at bounding box center [218, 100] width 3 height 3
radio input "true"
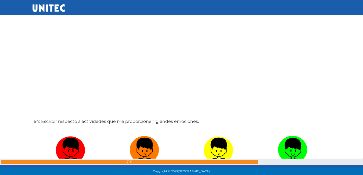
scroll to position [11008, 0]
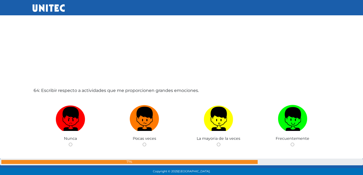
click at [169, 116] on label at bounding box center [145, 119] width 74 height 33
click at [146, 143] on input "radio" at bounding box center [144, 144] width 3 height 3
radio input "true"
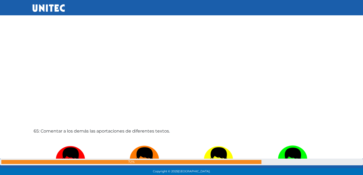
scroll to position [11169, 0]
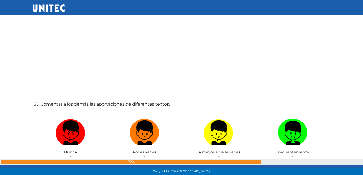
click at [169, 116] on div "Pocas veces" at bounding box center [145, 136] width 74 height 52
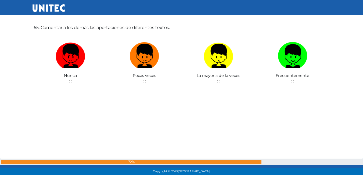
scroll to position [11250, 0]
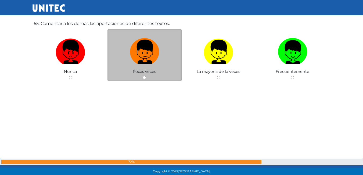
click at [153, 56] on img at bounding box center [145, 50] width 30 height 28
click at [146, 76] on input "radio" at bounding box center [144, 77] width 3 height 3
radio input "true"
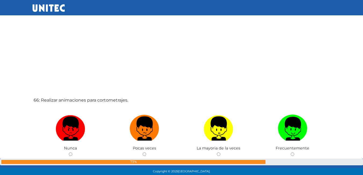
scroll to position [11402, 0]
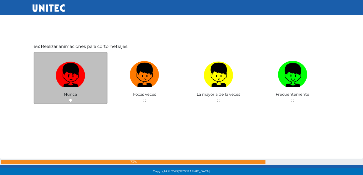
click at [75, 70] on img at bounding box center [71, 73] width 30 height 28
click at [72, 99] on input "radio" at bounding box center [70, 100] width 3 height 3
radio input "true"
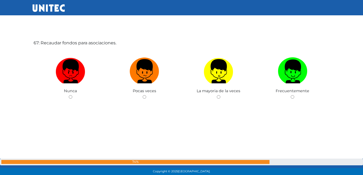
scroll to position [11583, 0]
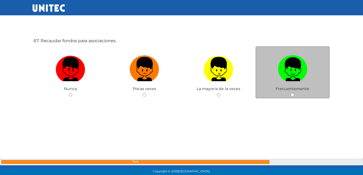
click at [274, 77] on label at bounding box center [293, 69] width 74 height 33
click at [291, 93] on input "radio" at bounding box center [292, 94] width 3 height 3
radio input "true"
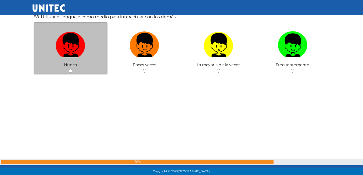
scroll to position [11755, 0]
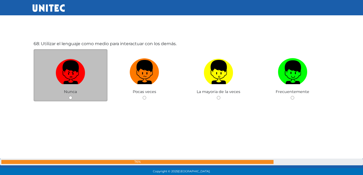
click at [68, 67] on img at bounding box center [71, 70] width 30 height 28
click at [69, 96] on input "radio" at bounding box center [70, 97] width 3 height 3
radio input "true"
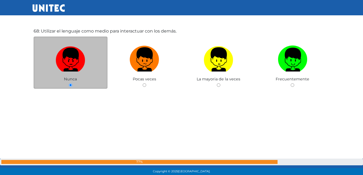
scroll to position [11772, 0]
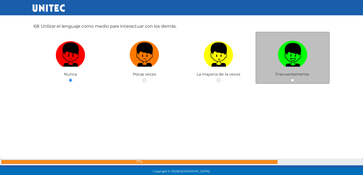
click at [285, 59] on img at bounding box center [293, 53] width 30 height 28
click at [291, 78] on input "radio" at bounding box center [292, 79] width 3 height 3
radio input "true"
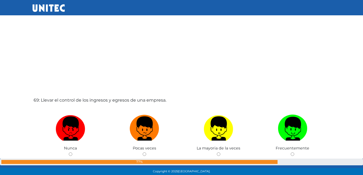
scroll to position [11881, 0]
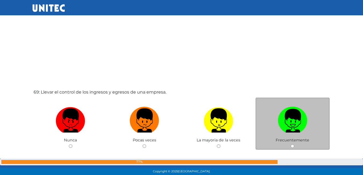
click at [280, 120] on img at bounding box center [293, 119] width 30 height 28
click at [291, 144] on input "radio" at bounding box center [292, 145] width 3 height 3
radio input "true"
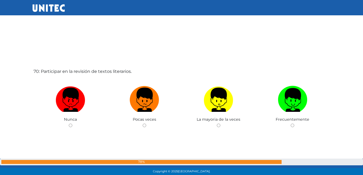
scroll to position [12102, 0]
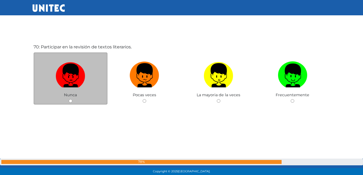
click at [66, 69] on img at bounding box center [71, 73] width 30 height 28
click at [69, 99] on input "radio" at bounding box center [70, 100] width 3 height 3
radio input "true"
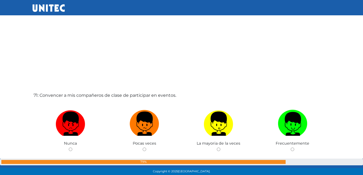
scroll to position [12261, 0]
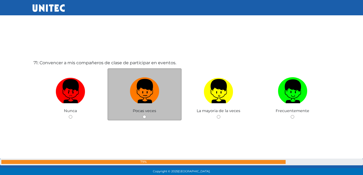
click at [139, 82] on img at bounding box center [145, 89] width 30 height 28
click at [143, 115] on input "radio" at bounding box center [144, 116] width 3 height 3
radio input "true"
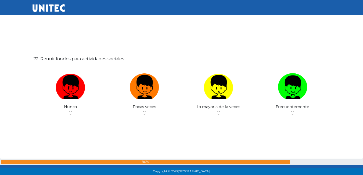
scroll to position [12442, 0]
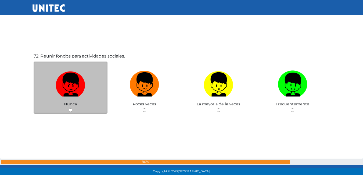
click at [69, 89] on img at bounding box center [71, 83] width 30 height 28
click at [69, 108] on input "radio" at bounding box center [70, 109] width 3 height 3
radio input "true"
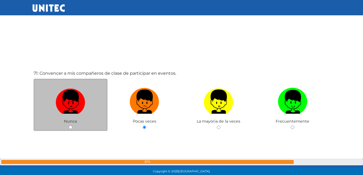
click at [73, 102] on img at bounding box center [71, 100] width 30 height 28
click at [72, 126] on input "radio" at bounding box center [70, 127] width 3 height 3
radio input "true"
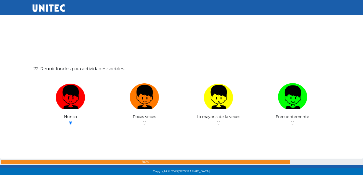
scroll to position [12431, 0]
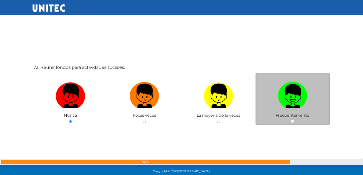
click at [290, 97] on img at bounding box center [293, 94] width 30 height 28
click at [291, 120] on input "radio" at bounding box center [292, 121] width 3 height 3
radio input "true"
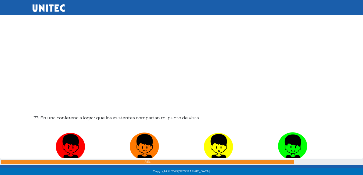
scroll to position [12587, 0]
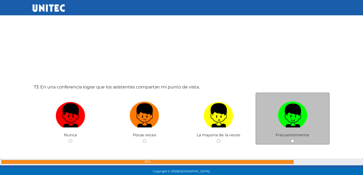
click at [272, 122] on label at bounding box center [293, 115] width 74 height 33
click at [291, 139] on input "radio" at bounding box center [292, 140] width 3 height 3
radio input "true"
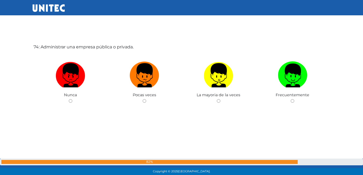
scroll to position [12824, 0]
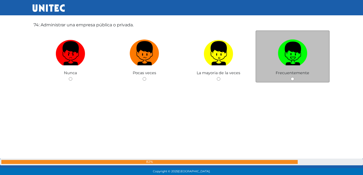
click at [287, 58] on img at bounding box center [293, 51] width 30 height 28
click at [291, 77] on input "radio" at bounding box center [292, 78] width 3 height 3
radio input "true"
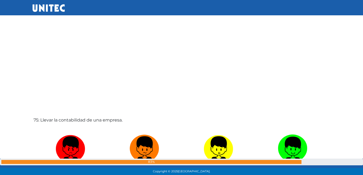
scroll to position [12957, 0]
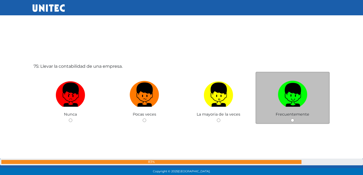
click at [274, 98] on label at bounding box center [293, 94] width 74 height 33
click at [291, 119] on input "radio" at bounding box center [292, 120] width 3 height 3
radio input "true"
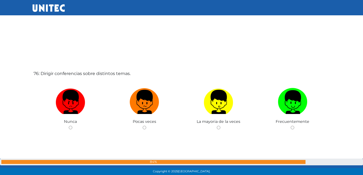
scroll to position [13125, 0]
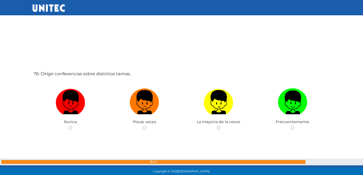
click at [260, 97] on label at bounding box center [293, 102] width 74 height 33
click at [291, 126] on input "radio" at bounding box center [292, 127] width 3 height 3
radio input "true"
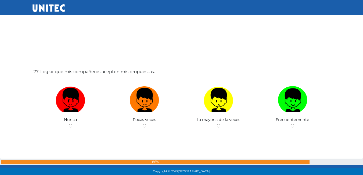
scroll to position [13327, 0]
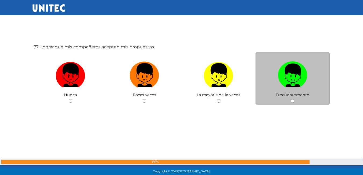
click at [277, 85] on label at bounding box center [293, 75] width 74 height 33
click at [291, 99] on input "radio" at bounding box center [292, 100] width 3 height 3
radio input "true"
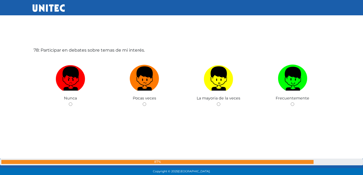
scroll to position [13502, 0]
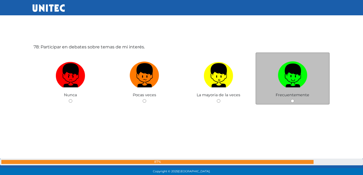
click at [318, 70] on label at bounding box center [293, 75] width 74 height 33
click at [294, 99] on input "radio" at bounding box center [292, 100] width 3 height 3
radio input "true"
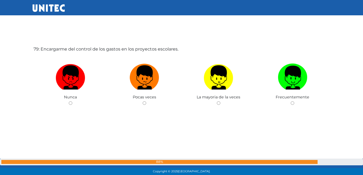
scroll to position [13677, 0]
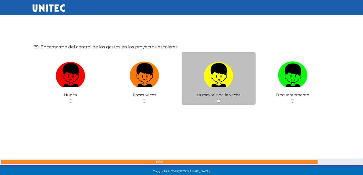
click at [227, 86] on img at bounding box center [219, 73] width 30 height 28
click at [220, 99] on input "radio" at bounding box center [218, 100] width 3 height 3
radio input "true"
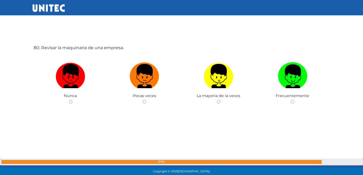
scroll to position [13868, 0]
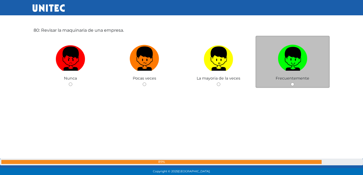
click at [285, 74] on label at bounding box center [293, 58] width 74 height 33
click at [291, 83] on input "radio" at bounding box center [292, 84] width 3 height 3
radio input "true"
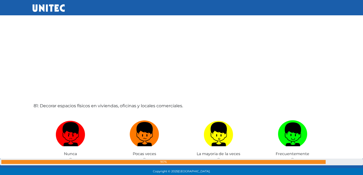
scroll to position [13977, 0]
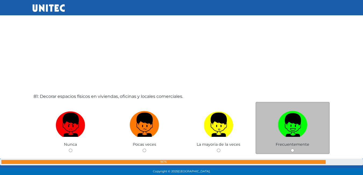
click at [293, 114] on img at bounding box center [293, 123] width 30 height 28
click at [293, 149] on input "radio" at bounding box center [292, 150] width 3 height 3
radio input "true"
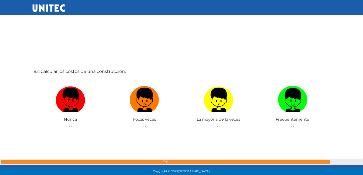
scroll to position [14191, 0]
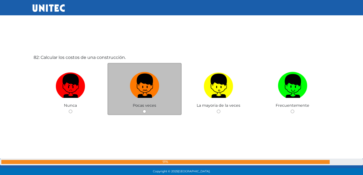
click at [140, 88] on img at bounding box center [145, 84] width 30 height 28
click at [143, 110] on input "radio" at bounding box center [144, 111] width 3 height 3
radio input "true"
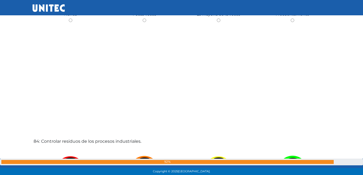
scroll to position [14511, 0]
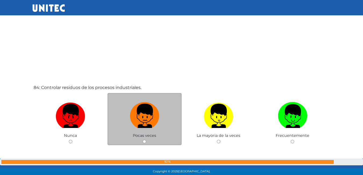
click at [130, 118] on img at bounding box center [145, 114] width 30 height 28
click at [143, 140] on input "radio" at bounding box center [144, 141] width 3 height 3
radio input "true"
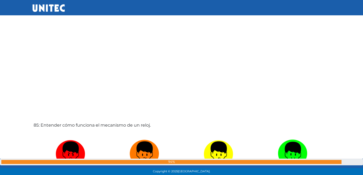
scroll to position [14671, 0]
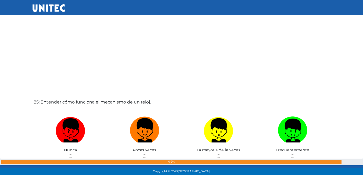
click at [130, 118] on img at bounding box center [145, 129] width 30 height 28
click at [143, 154] on input "radio" at bounding box center [144, 155] width 3 height 3
radio input "true"
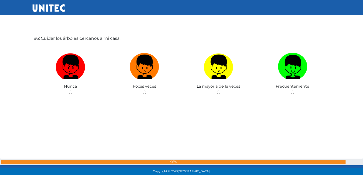
scroll to position [14913, 0]
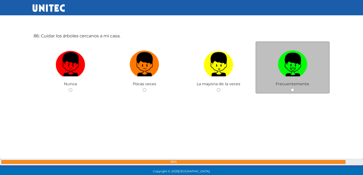
click at [289, 73] on img at bounding box center [293, 62] width 30 height 28
click at [291, 88] on input "radio" at bounding box center [292, 89] width 3 height 3
radio input "true"
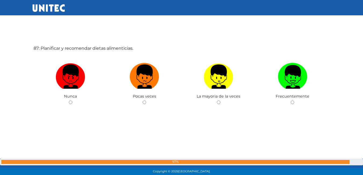
scroll to position [15077, 0]
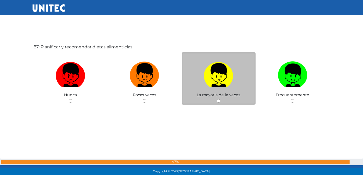
click at [233, 84] on img at bounding box center [219, 73] width 30 height 28
click at [220, 99] on input "radio" at bounding box center [218, 100] width 3 height 3
radio input "true"
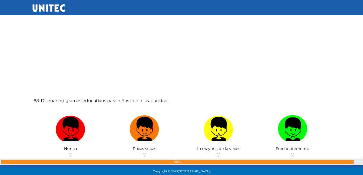
scroll to position [15239, 0]
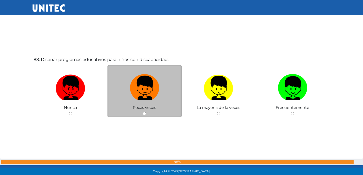
click at [142, 85] on img at bounding box center [145, 86] width 30 height 28
click at [143, 112] on input "radio" at bounding box center [144, 113] width 3 height 3
radio input "true"
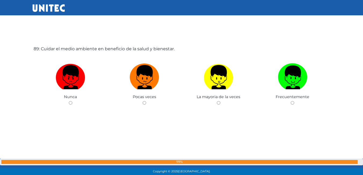
scroll to position [15318, 0]
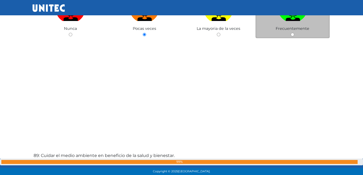
click at [299, 22] on label at bounding box center [293, 9] width 74 height 33
click at [294, 33] on input "radio" at bounding box center [292, 34] width 3 height 3
radio input "true"
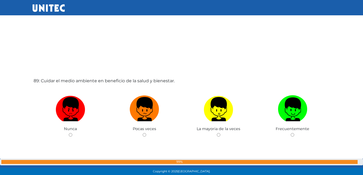
scroll to position [15400, 0]
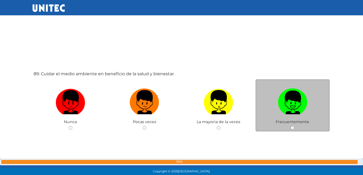
click at [290, 108] on img at bounding box center [293, 100] width 30 height 28
click at [291, 126] on input "radio" at bounding box center [292, 127] width 3 height 3
radio input "true"
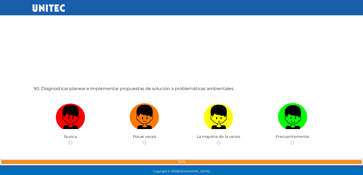
scroll to position [15588, 0]
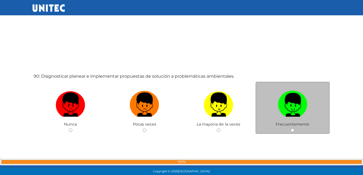
click at [276, 109] on label at bounding box center [293, 104] width 74 height 33
click at [291, 128] on input "radio" at bounding box center [292, 129] width 3 height 3
radio input "true"
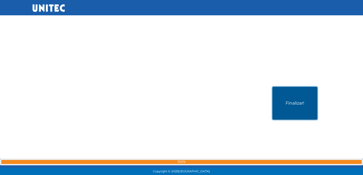
click at [276, 109] on button "Finalizar!" at bounding box center [295, 103] width 45 height 33
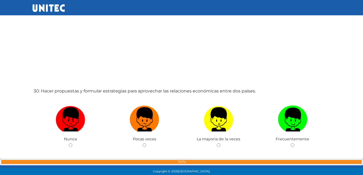
scroll to position [5111, 0]
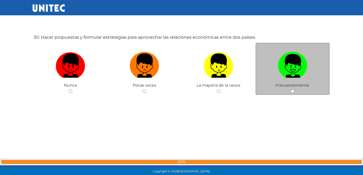
click at [296, 72] on img at bounding box center [293, 64] width 30 height 28
click at [294, 90] on input "radio" at bounding box center [292, 91] width 3 height 3
radio input "true"
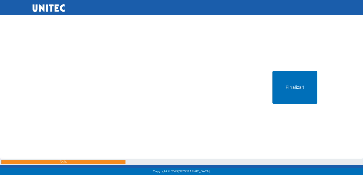
scroll to position [15787, 0]
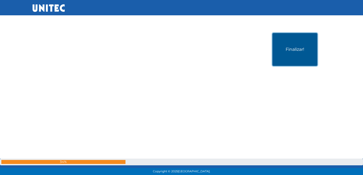
click at [298, 49] on button "Finalizar!" at bounding box center [295, 49] width 45 height 33
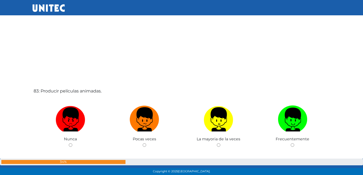
scroll to position [14359, 0]
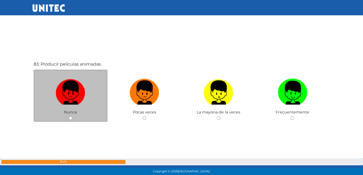
click at [74, 113] on span "Nunca" at bounding box center [70, 112] width 13 height 5
click at [71, 119] on input "radio" at bounding box center [70, 117] width 3 height 3
radio input "true"
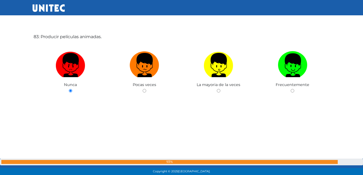
scroll to position [15787, 0]
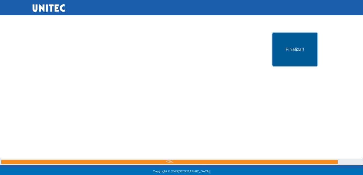
click at [298, 53] on button "Finalizar!" at bounding box center [295, 49] width 45 height 33
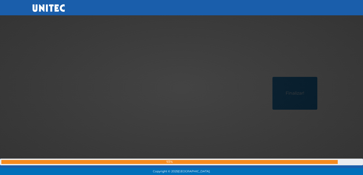
click at [182, 88] on div at bounding box center [182, 88] width 0 height 0
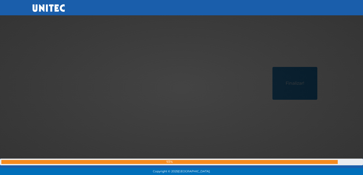
scroll to position [15760, 0]
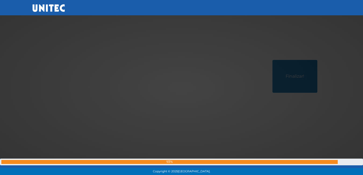
click at [182, 88] on div at bounding box center [182, 88] width 0 height 0
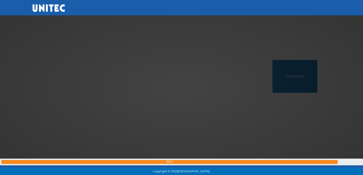
click at [182, 88] on div at bounding box center [182, 88] width 0 height 0
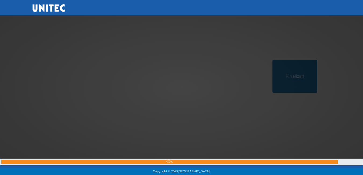
click at [182, 88] on div at bounding box center [182, 88] width 0 height 0
drag, startPoint x: 230, startPoint y: 58, endPoint x: 213, endPoint y: 97, distance: 42.9
click at [182, 88] on div at bounding box center [182, 88] width 0 height 0
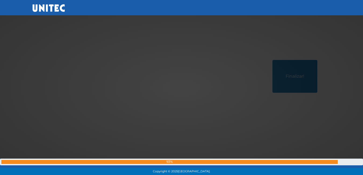
click at [182, 88] on div at bounding box center [182, 88] width 0 height 0
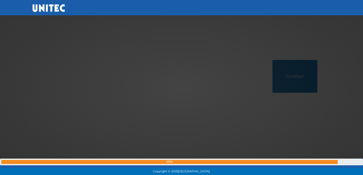
click at [182, 88] on div at bounding box center [182, 88] width 0 height 0
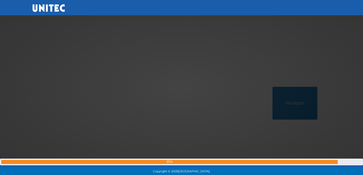
click at [182, 88] on div at bounding box center [182, 88] width 0 height 0
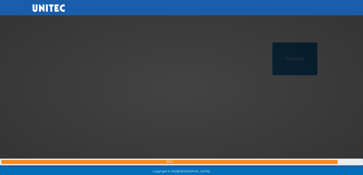
scroll to position [15787, 0]
